Goal: Information Seeking & Learning: Learn about a topic

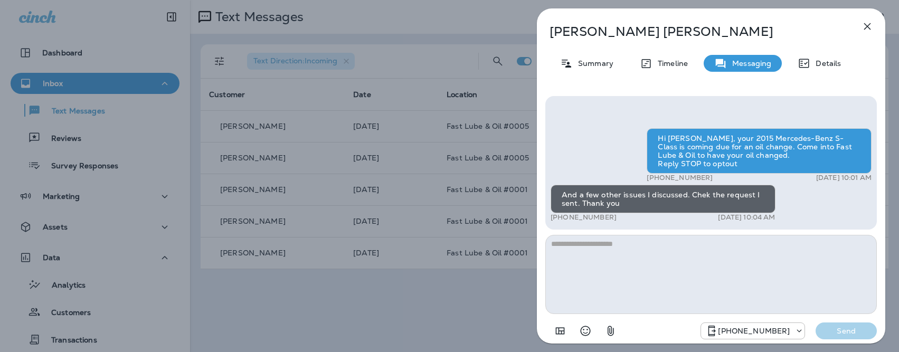
scroll to position [1, 0]
click at [459, 55] on div "[PERSON_NAME] Summary Timeline Messaging Details Hi [PERSON_NAME], your 2015 Me…" at bounding box center [449, 176] width 899 height 352
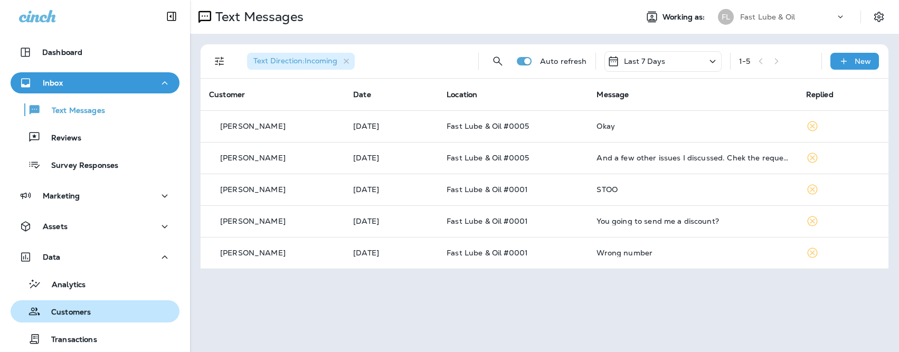
scroll to position [49, 0]
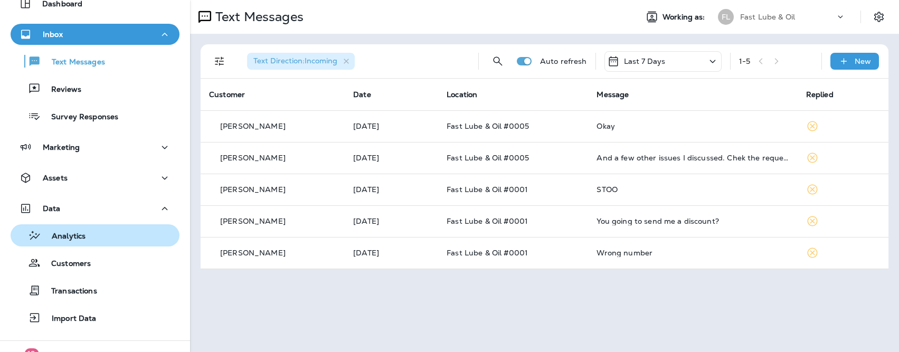
click at [73, 240] on p "Analytics" at bounding box center [63, 237] width 44 height 10
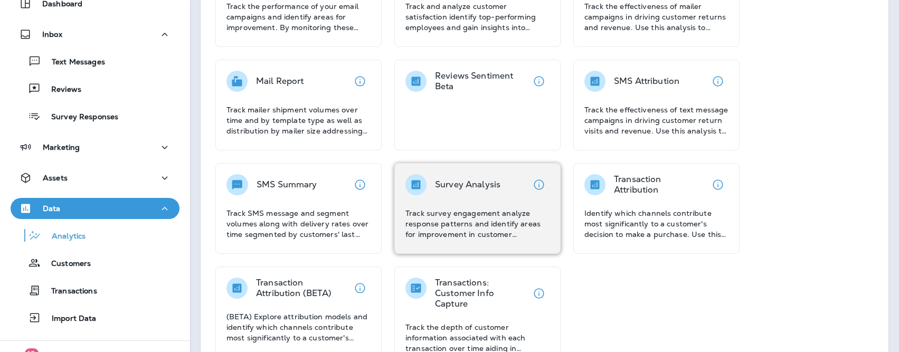
scroll to position [231, 0]
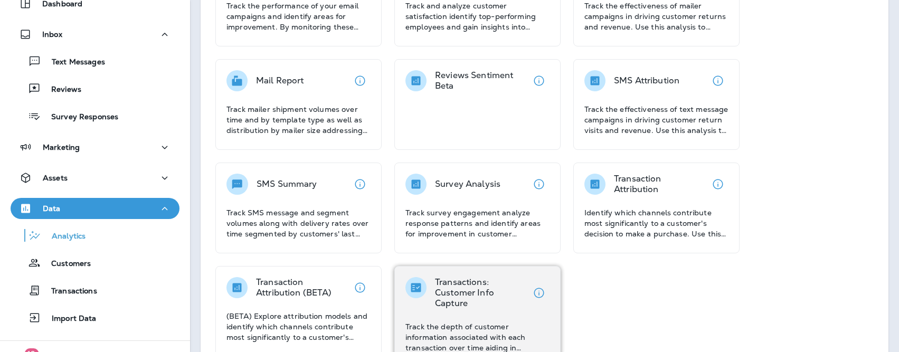
click at [460, 306] on p "Transactions: Customer Info Capture" at bounding box center [481, 293] width 93 height 32
